Goal: Register for event/course

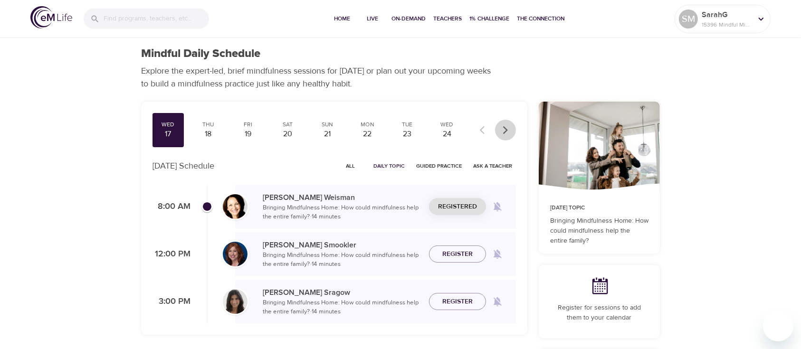
click at [508, 129] on icon "button" at bounding box center [506, 130] width 10 height 10
click at [508, 129] on div at bounding box center [495, 130] width 42 height 21
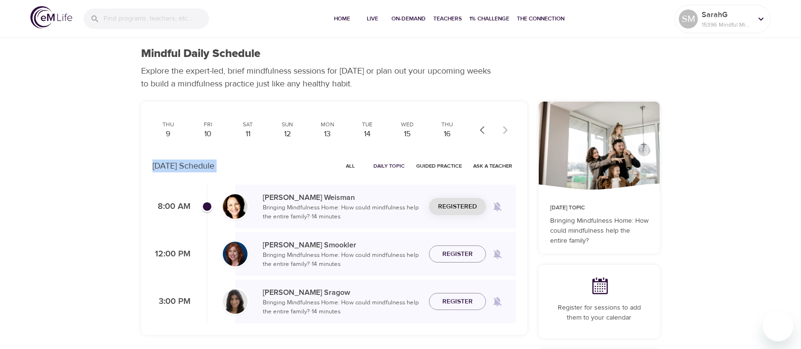
click at [508, 129] on div at bounding box center [495, 130] width 42 height 21
click at [446, 128] on div "Thu" at bounding box center [447, 125] width 24 height 8
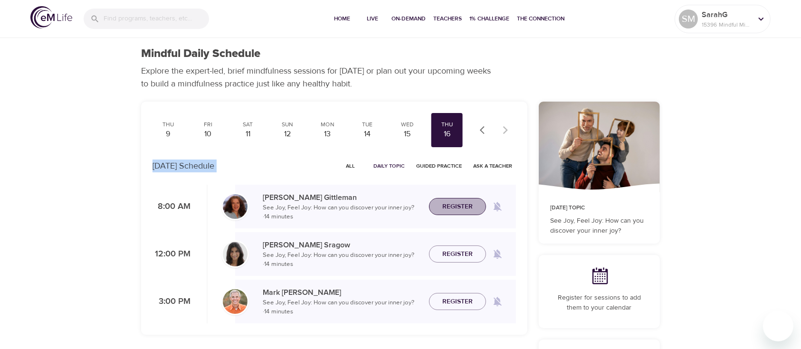
click at [459, 198] on button "Register" at bounding box center [457, 207] width 57 height 18
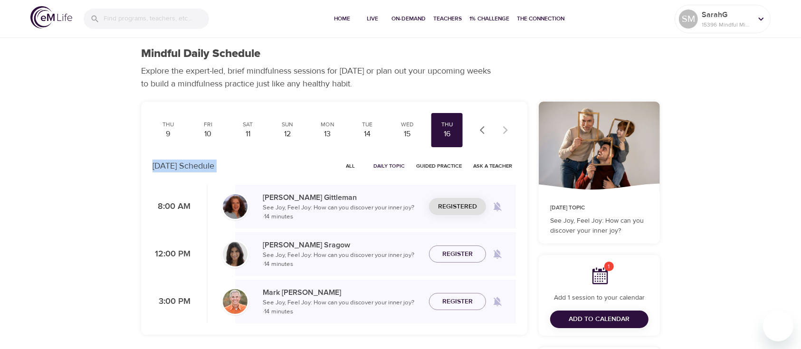
click at [479, 134] on button "button" at bounding box center [484, 130] width 21 height 21
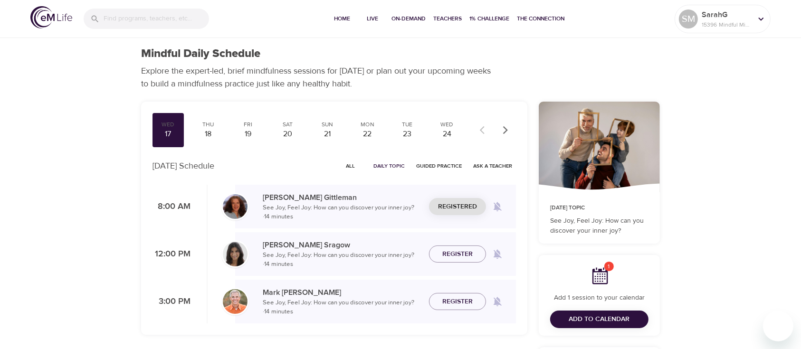
click at [479, 134] on div at bounding box center [495, 130] width 42 height 21
click at [172, 129] on div "17" at bounding box center [168, 134] width 24 height 11
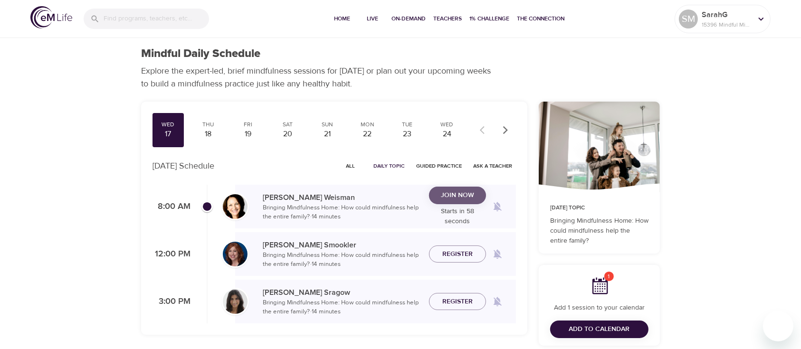
click at [474, 193] on span "Join Now" at bounding box center [458, 196] width 42 height 12
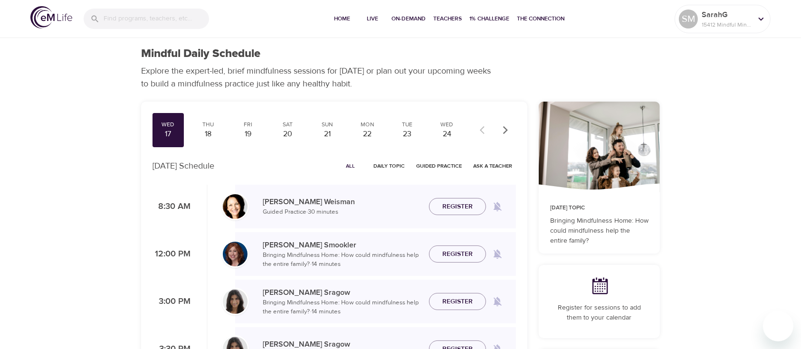
click at [602, 282] on icon at bounding box center [601, 286] width 16 height 17
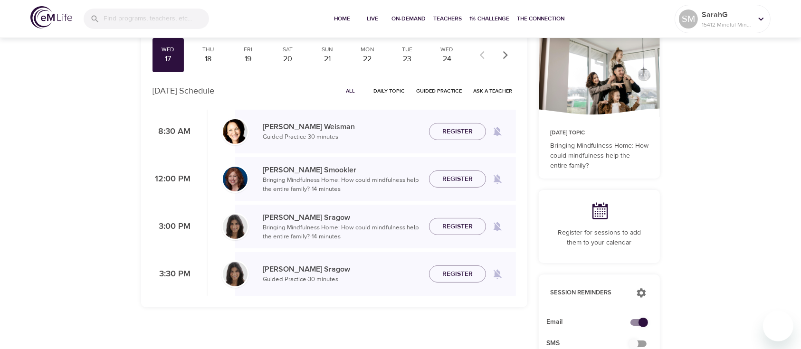
scroll to position [63, 0]
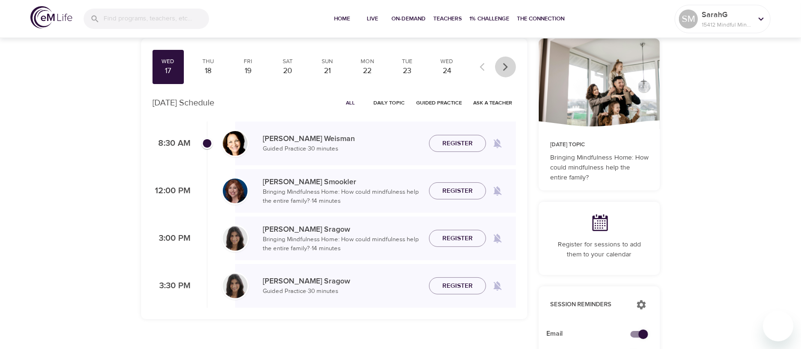
click at [503, 73] on button "button" at bounding box center [505, 67] width 21 height 21
click at [448, 66] on div "16" at bounding box center [447, 71] width 24 height 11
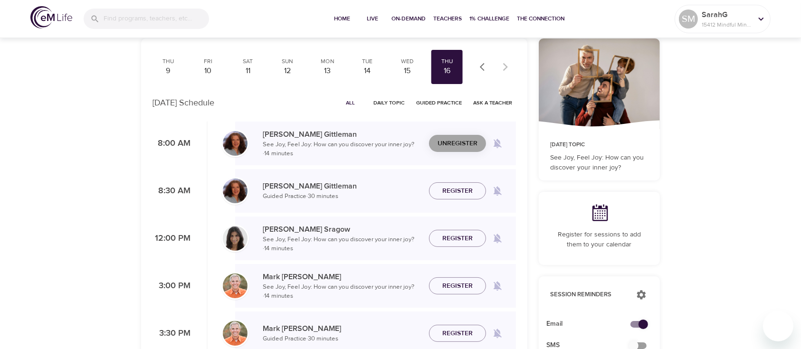
click at [445, 145] on span "Unregister" at bounding box center [458, 144] width 40 height 12
click at [445, 146] on span "Register" at bounding box center [457, 144] width 30 height 12
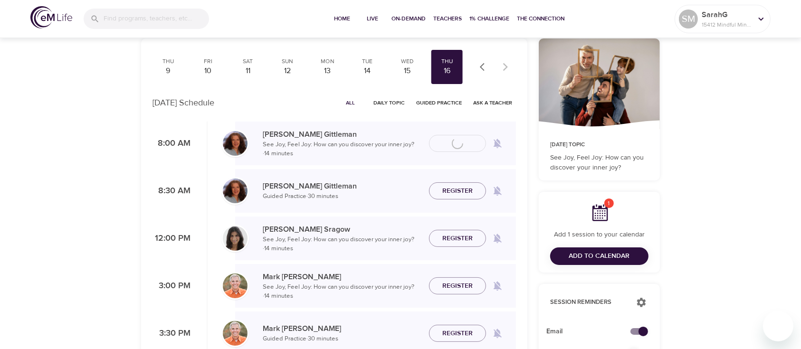
click at [588, 251] on span "Add to Calendar" at bounding box center [599, 256] width 61 height 12
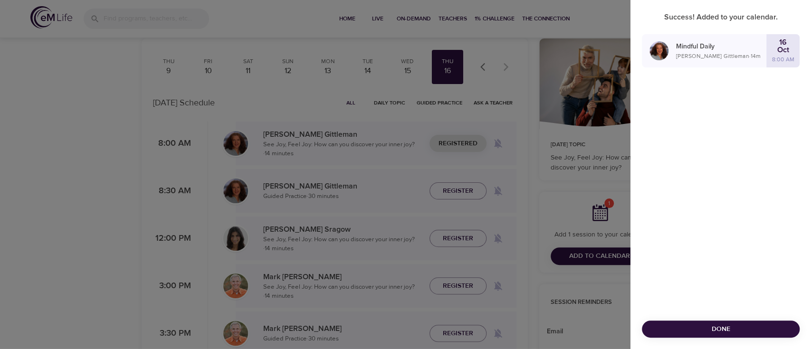
click at [787, 49] on p "Oct" at bounding box center [783, 50] width 12 height 8
click at [719, 329] on span "Done" at bounding box center [721, 330] width 143 height 12
